Goal: Information Seeking & Learning: Learn about a topic

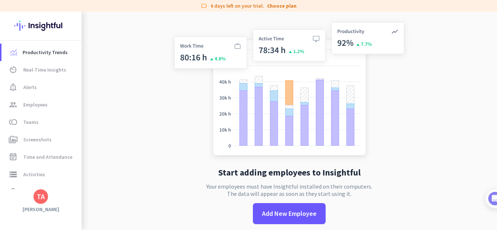
scroll to position [12, 0]
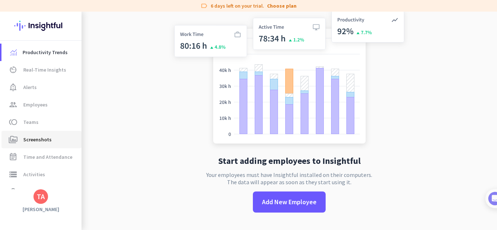
click at [41, 134] on link "perm_media Screenshots" at bounding box center [41, 139] width 80 height 17
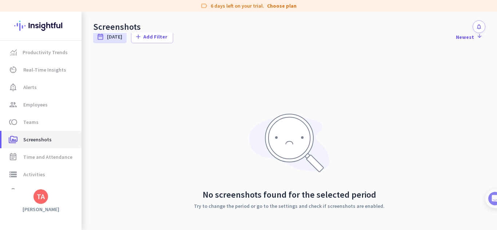
scroll to position [24, 0]
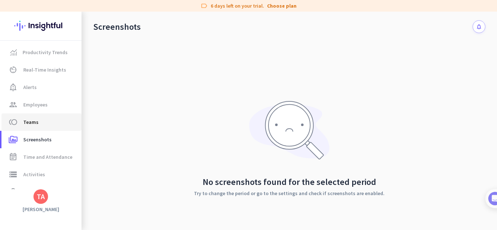
click at [39, 123] on span "toll Teams" at bounding box center [41, 122] width 68 height 9
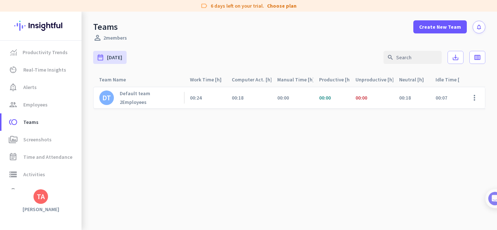
click at [142, 96] on p "Default team" at bounding box center [135, 93] width 31 height 7
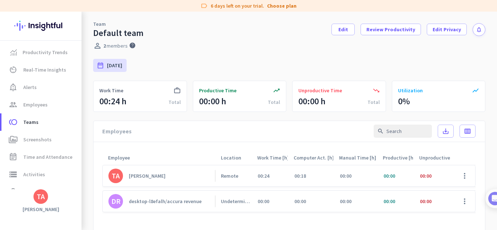
click at [175, 204] on div "desktop-l8efalh/accura revenue" at bounding box center [165, 201] width 73 height 7
click at [211, 205] on link "DR desktop-l8efalh/accura revenue" at bounding box center [161, 201] width 107 height 15
click at [231, 203] on div "Team Default team Edit Review Productivity Edit Privacy notifications perm_iden…" at bounding box center [290, 121] width 416 height 219
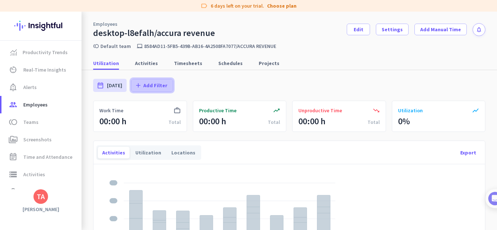
click at [139, 81] on span at bounding box center [151, 85] width 41 height 17
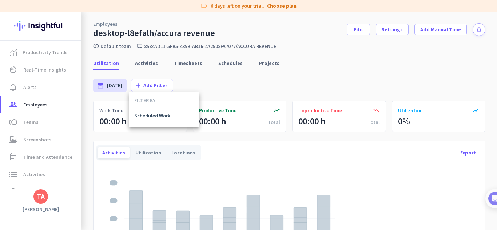
click at [144, 67] on div at bounding box center [248, 115] width 497 height 230
click at [144, 67] on span "Activities" at bounding box center [146, 63] width 23 height 7
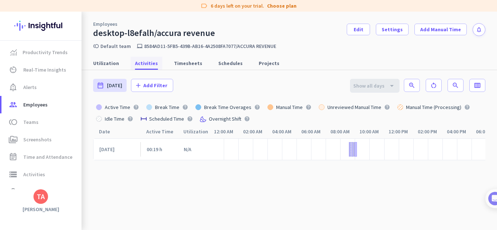
scroll to position [0, 93]
drag, startPoint x: 328, startPoint y: 134, endPoint x: 264, endPoint y: 151, distance: 67.1
click at [266, 151] on div at bounding box center [273, 150] width 15 height 22
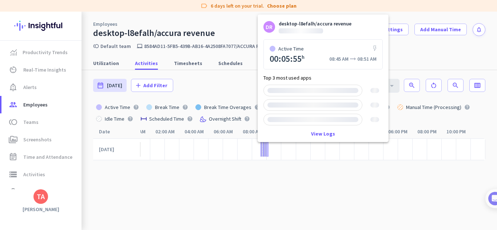
click at [263, 153] on div at bounding box center [263, 149] width 1 height 15
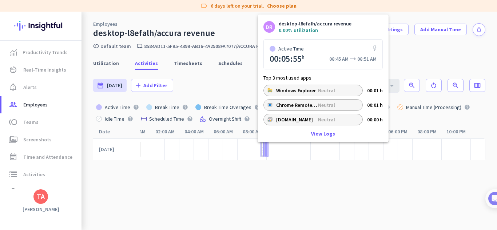
scroll to position [40, 0]
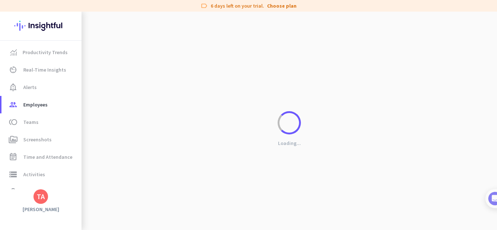
scroll to position [0, 88]
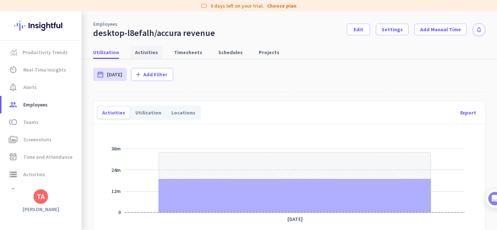
click at [146, 58] on span "Activities" at bounding box center [146, 52] width 23 height 13
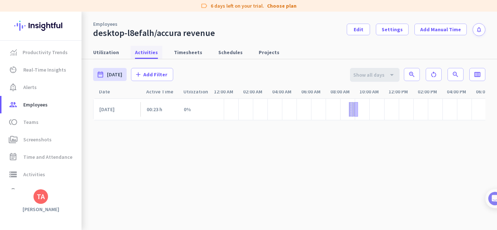
scroll to position [0, 93]
